Goal: Task Accomplishment & Management: Manage account settings

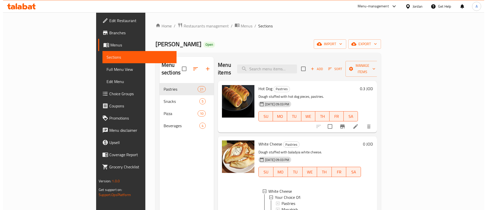
scroll to position [478, 0]
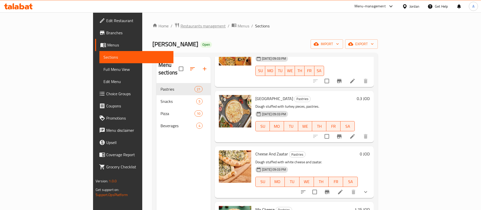
drag, startPoint x: 0, startPoint y: 0, endPoint x: 147, endPoint y: 24, distance: 149.3
click at [180, 24] on span "Restaurants management" at bounding box center [202, 26] width 45 height 6
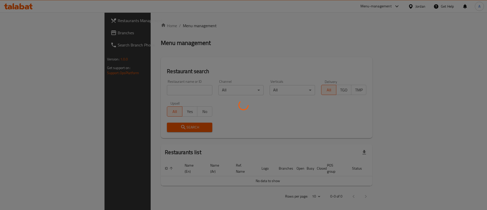
drag, startPoint x: 172, startPoint y: 87, endPoint x: 172, endPoint y: 90, distance: 3.0
click at [172, 87] on div at bounding box center [243, 105] width 487 height 210
click at [172, 90] on div at bounding box center [243, 105] width 487 height 210
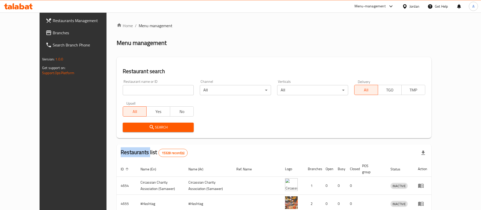
click at [172, 90] on div at bounding box center [240, 105] width 481 height 210
click at [172, 90] on input "search" at bounding box center [158, 90] width 71 height 10
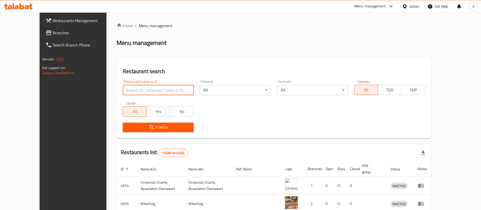
click at [172, 91] on input "search" at bounding box center [158, 90] width 71 height 10
type input "مطعم نشمي"
click button "Search" at bounding box center [158, 126] width 71 height 9
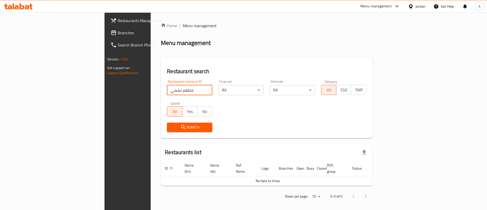
drag, startPoint x: 168, startPoint y: 89, endPoint x: 22, endPoint y: 63, distance: 149.1
click at [104, 84] on div "Restaurants Management Branches Search Branch Phone Version: 1.0.0 Get support …" at bounding box center [243, 112] width 278 height 200
click at [118, 34] on span "Branches" at bounding box center [150, 33] width 64 height 6
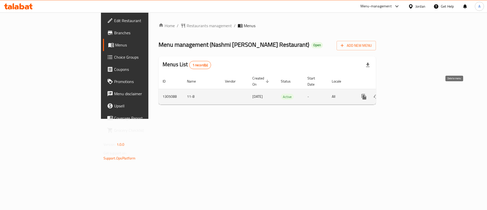
click at [403, 94] on icon "enhanced table" at bounding box center [400, 97] width 6 height 6
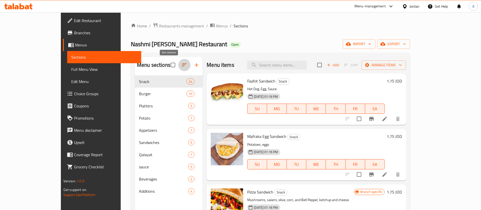
click at [181, 63] on icon "button" at bounding box center [184, 65] width 6 height 6
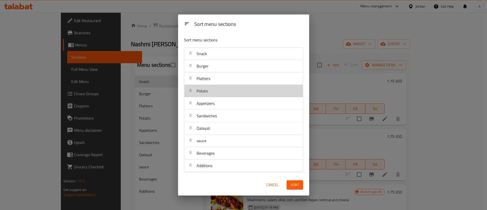
click at [229, 93] on div "Potato" at bounding box center [243, 91] width 114 height 12
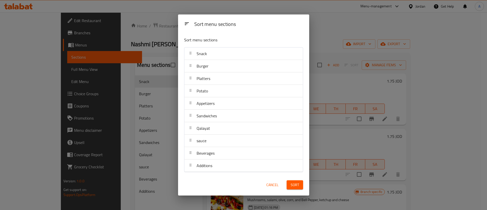
click at [229, 93] on div "Potato" at bounding box center [243, 91] width 114 height 12
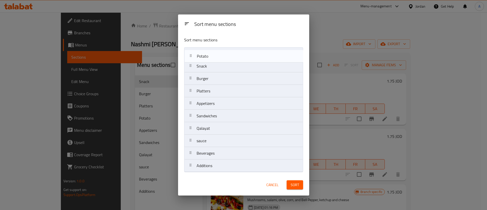
drag, startPoint x: 229, startPoint y: 93, endPoint x: 230, endPoint y: 57, distance: 36.0
click at [230, 57] on nav "Snack Burger Platters Potato Appetizers Sandwiches Qalayat sauce Beverages Addi…" at bounding box center [243, 109] width 119 height 125
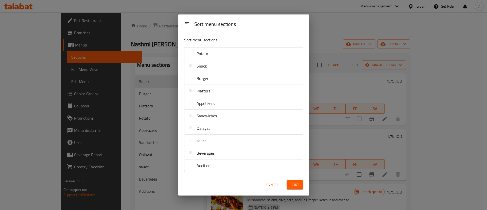
click at [267, 182] on span "Cancel" at bounding box center [272, 184] width 12 height 6
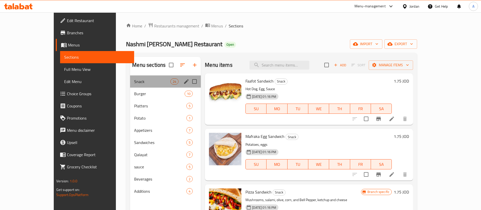
drag, startPoint x: 107, startPoint y: 87, endPoint x: 119, endPoint y: 106, distance: 22.4
click at [130, 87] on div "Snack 24" at bounding box center [165, 81] width 71 height 12
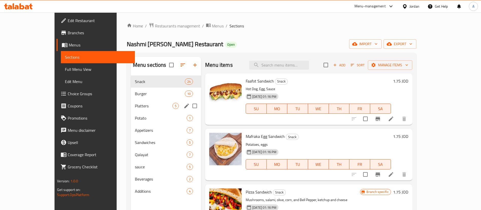
click at [135, 106] on span "Platters" at bounding box center [154, 106] width 38 height 6
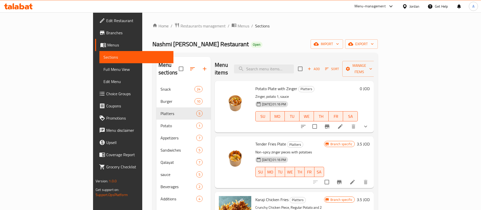
scroll to position [80, 0]
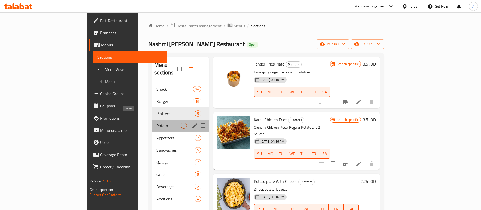
click at [156, 122] on span "Potato" at bounding box center [168, 125] width 24 height 6
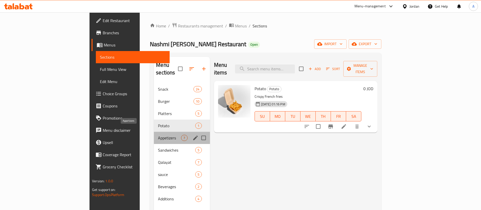
click at [158, 135] on span "Appetizers" at bounding box center [169, 138] width 23 height 6
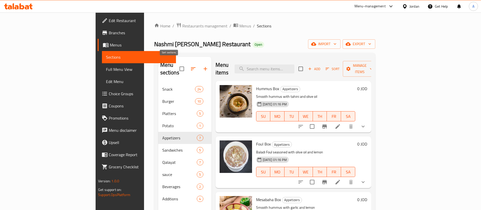
click at [187, 64] on button "button" at bounding box center [193, 69] width 12 height 12
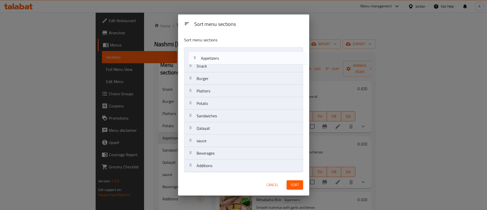
drag, startPoint x: 223, startPoint y: 102, endPoint x: 227, endPoint y: 57, distance: 45.3
click at [227, 57] on nav "Snack Burger Platters Potato Appetizers Sandwiches Qalayat sauce Beverages Addi…" at bounding box center [243, 109] width 119 height 125
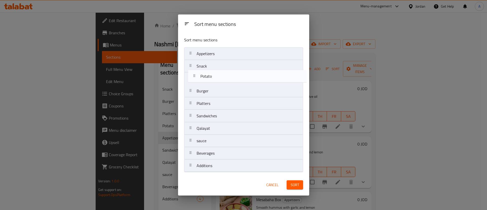
drag, startPoint x: 216, startPoint y: 108, endPoint x: 221, endPoint y: 67, distance: 41.4
click at [221, 67] on nav "Appetizers Snack Burger Platters Potato Sandwiches Qalayat sauce Beverages Addi…" at bounding box center [243, 109] width 119 height 125
drag, startPoint x: 219, startPoint y: 129, endPoint x: 214, endPoint y: 80, distance: 49.2
click at [214, 80] on nav "Appetizers Potato Snack Burger Platters Sandwiches Qalayat sauce Beverages Addi…" at bounding box center [243, 109] width 119 height 125
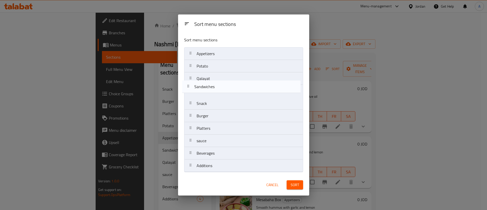
drag, startPoint x: 211, startPoint y: 129, endPoint x: 209, endPoint y: 89, distance: 40.1
click at [209, 89] on nav "Appetizers Potato Qalayat Snack Burger Platters Sandwiches sauce Beverages Addi…" at bounding box center [243, 109] width 119 height 125
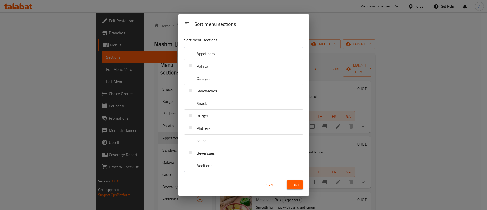
click at [294, 183] on span "Sort" at bounding box center [294, 184] width 8 height 6
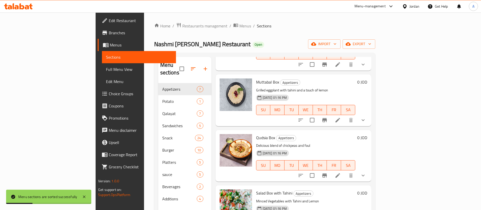
scroll to position [190, 0]
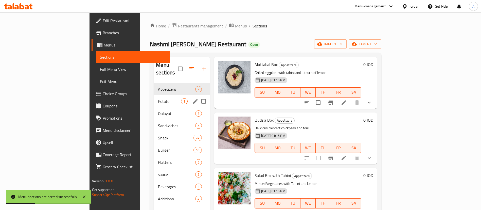
click at [154, 98] on div "Potato 1" at bounding box center [182, 101] width 56 height 12
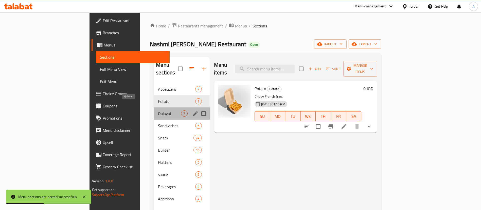
click at [158, 110] on span "Qalayat" at bounding box center [169, 113] width 23 height 6
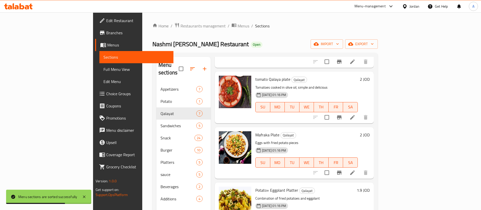
scroll to position [191, 0]
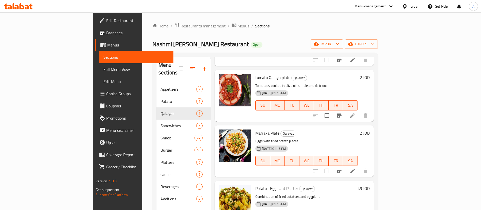
click at [14, 5] on icon at bounding box center [14, 6] width 2 height 6
